Goal: Task Accomplishment & Management: Use online tool/utility

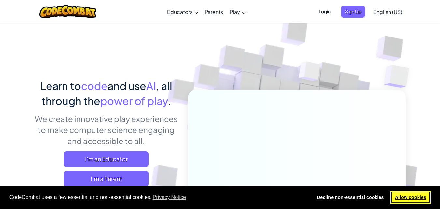
click at [419, 195] on link "Allow cookies" at bounding box center [411, 197] width 40 height 13
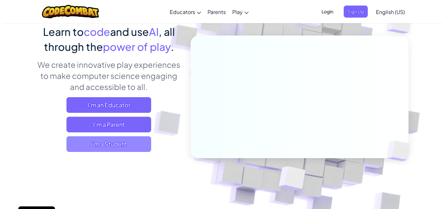
scroll to position [65, 0]
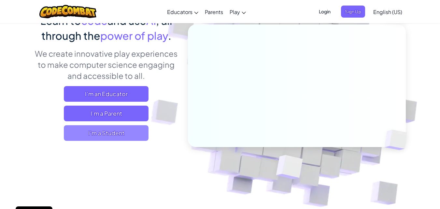
click at [107, 132] on span "I'm a Student" at bounding box center [106, 133] width 85 height 16
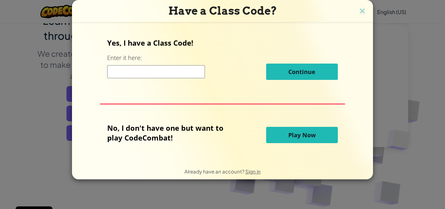
click at [315, 137] on span "Play Now" at bounding box center [301, 135] width 27 height 8
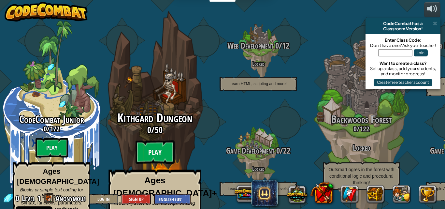
click at [153, 140] on btn "Play" at bounding box center [155, 151] width 39 height 23
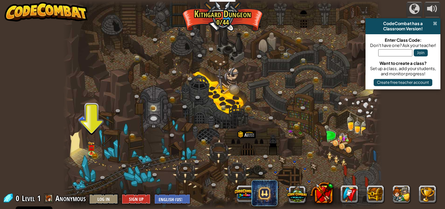
click at [435, 23] on span at bounding box center [435, 23] width 4 height 5
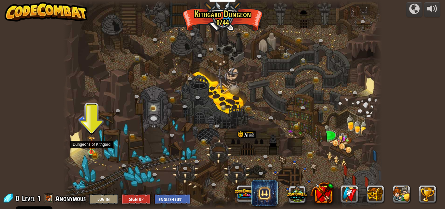
click at [91, 147] on img at bounding box center [91, 144] width 5 height 5
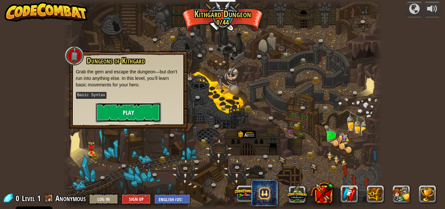
click at [134, 113] on button "Play" at bounding box center [128, 113] width 65 height 20
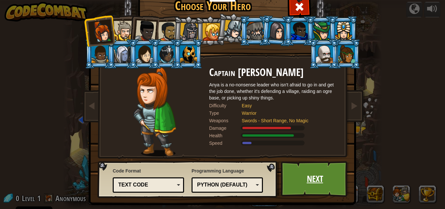
click at [303, 177] on link "Next" at bounding box center [315, 179] width 68 height 36
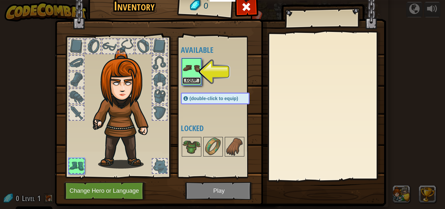
click at [186, 80] on button "Equip" at bounding box center [191, 80] width 18 height 7
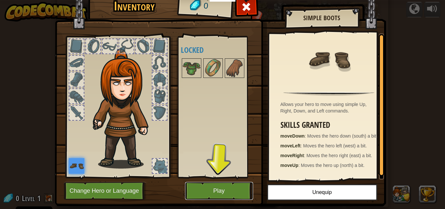
click at [210, 186] on button "Play" at bounding box center [219, 191] width 68 height 18
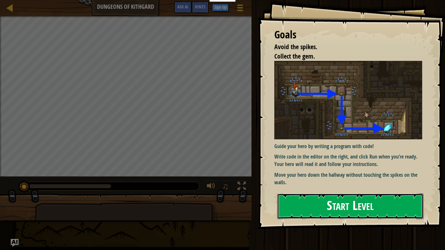
click at [310, 202] on button "Start Level" at bounding box center [350, 206] width 146 height 26
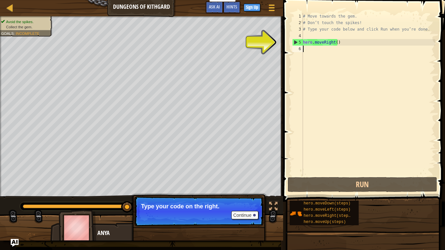
click at [332, 43] on div "# Move towards the gem. # Don’t touch the spikes! # Type your code below and cl…" at bounding box center [369, 101] width 134 height 176
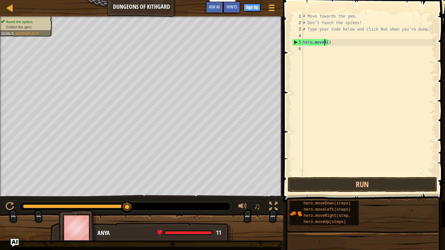
type textarea "hero.move()"
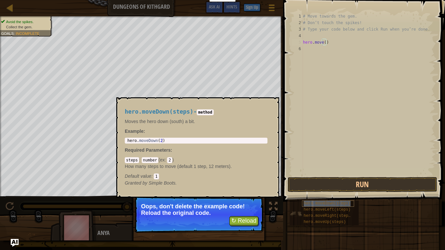
click at [322, 201] on div "hero.moveDown(steps)" at bounding box center [328, 204] width 52 height 6
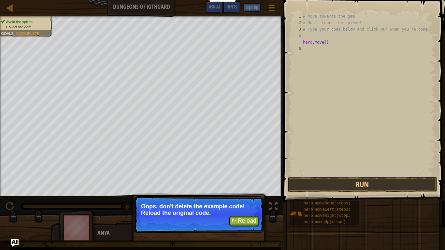
click at [323, 43] on div "# Move towards the gem. # Don’t touch the spikes! # Type your code below and cl…" at bounding box center [369, 101] width 134 height 176
click at [324, 41] on div "# Move towards the gem. # Don’t touch the spikes! # Type your code below and cl…" at bounding box center [369, 101] width 134 height 176
click at [241, 208] on button "↻ Reload" at bounding box center [243, 221] width 29 height 10
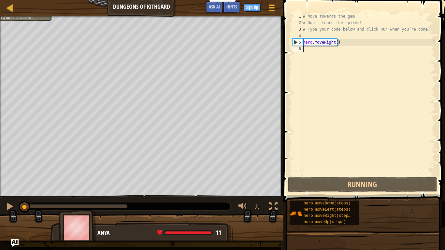
scroll to position [3, 0]
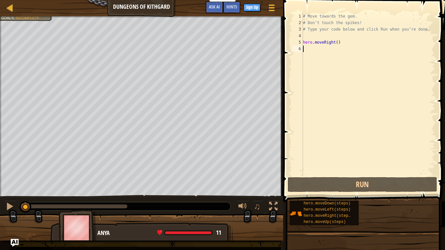
click at [310, 50] on div "# Move towards the gem. # Don’t touch the spikes! # Type your code below and cl…" at bounding box center [369, 101] width 134 height 176
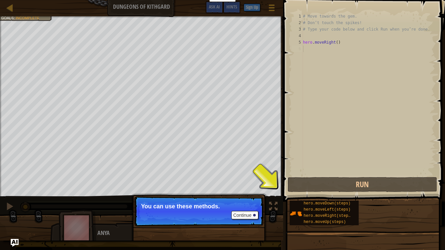
click at [302, 49] on div "6" at bounding box center [297, 49] width 11 height 7
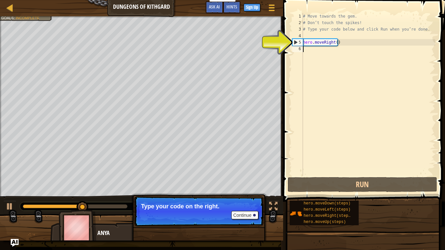
click at [302, 49] on div "6" at bounding box center [297, 49] width 11 height 7
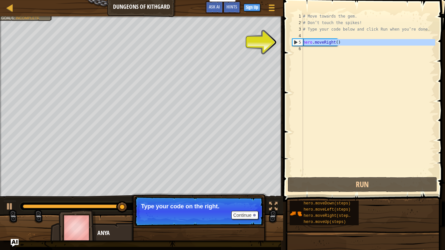
click at [293, 42] on div "5" at bounding box center [298, 42] width 10 height 7
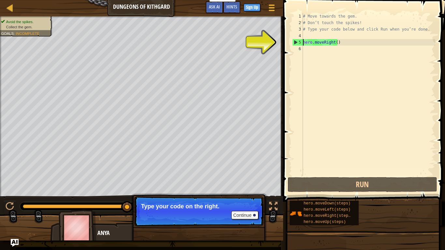
click at [295, 42] on div "5" at bounding box center [298, 42] width 10 height 7
type textarea "hero.moveRight()"
click at [332, 41] on div "# Move towards the gem. # Don’t touch the spikes! # Type your code below and cl…" at bounding box center [369, 101] width 134 height 176
click at [333, 42] on div "# Move towards the gem. # Don’t touch the spikes! # Type your code below and cl…" at bounding box center [369, 101] width 134 height 176
click at [332, 43] on div "# Move towards the gem. # Don’t touch the spikes! # Type your code below and cl…" at bounding box center [369, 101] width 134 height 176
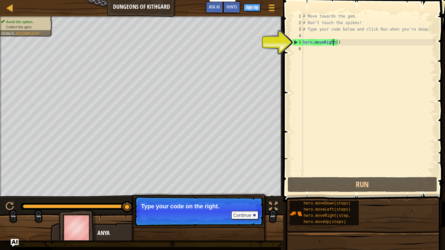
click at [332, 41] on div "# Move towards the gem. # Don’t touch the spikes! # Type your code below and cl…" at bounding box center [369, 101] width 134 height 176
